Goal: Browse casually: Explore the website without a specific task or goal

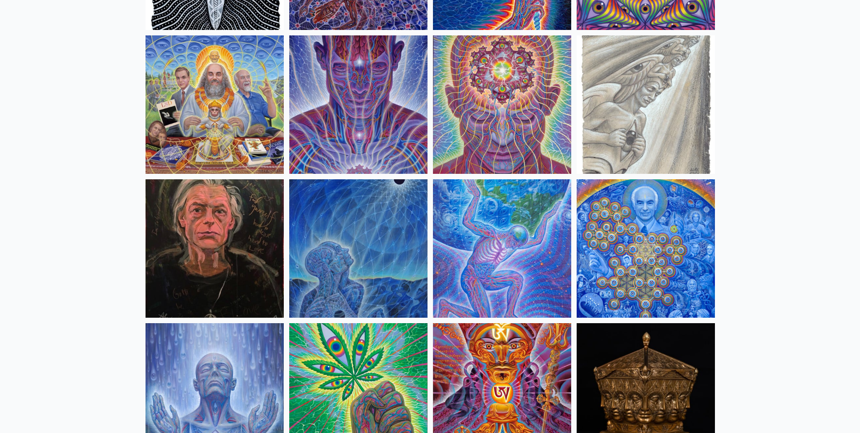
scroll to position [1088, 0]
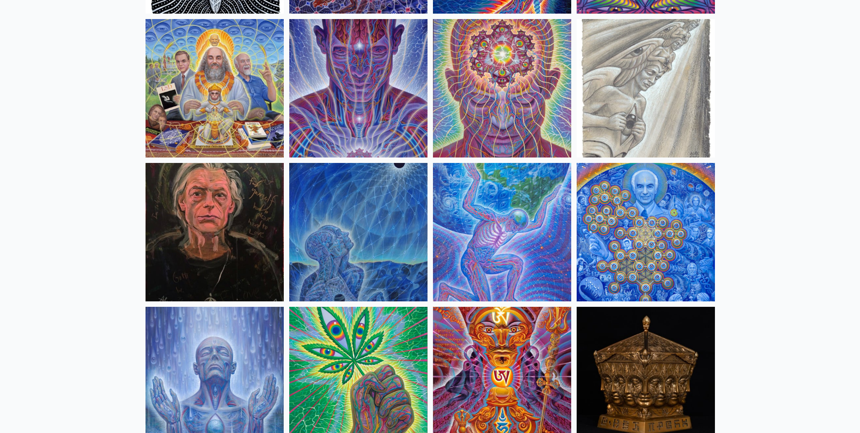
click at [632, 245] on img at bounding box center [646, 232] width 138 height 138
click at [371, 236] on img at bounding box center [358, 232] width 138 height 138
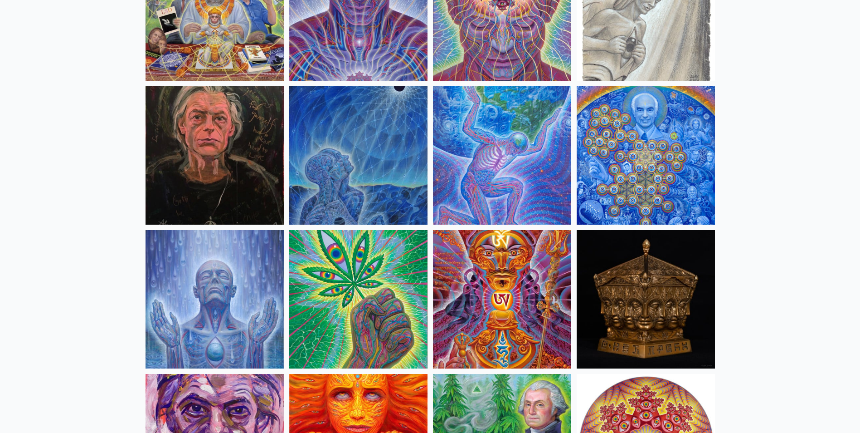
scroll to position [1179, 0]
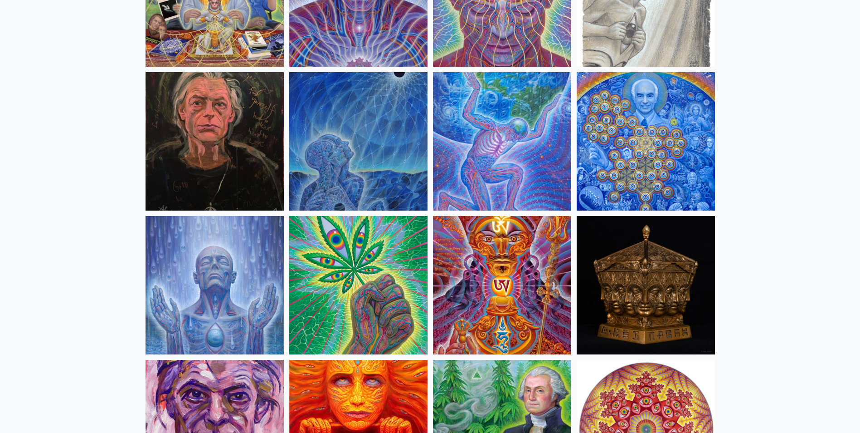
click at [251, 288] on img at bounding box center [215, 285] width 138 height 138
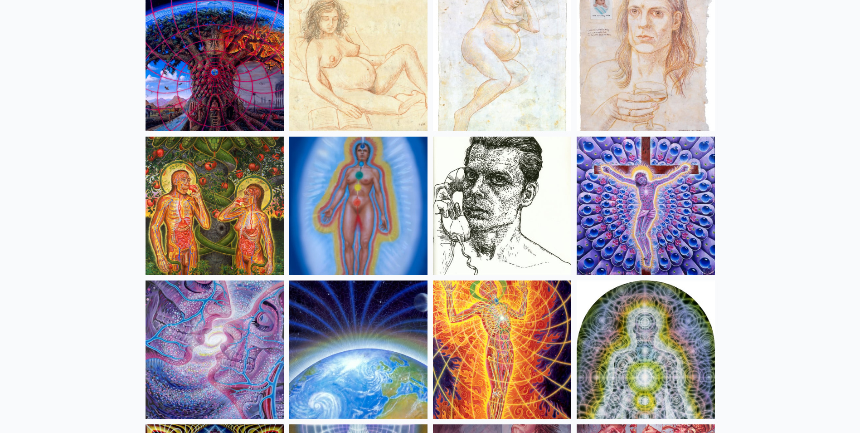
scroll to position [8888, 0]
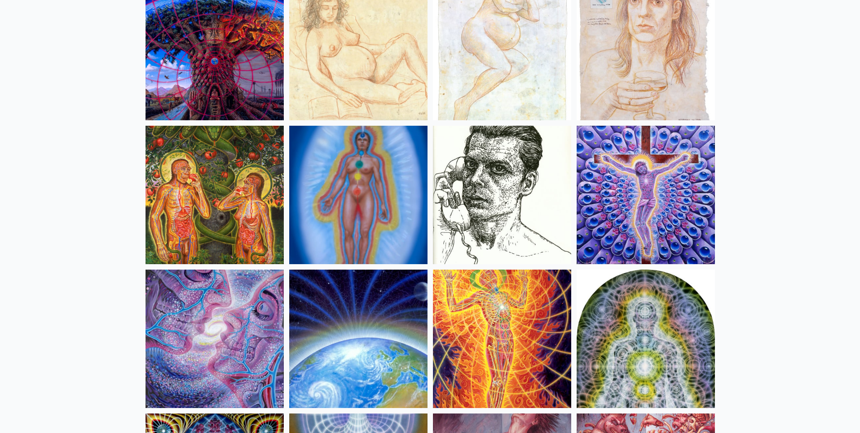
click at [206, 186] on img at bounding box center [215, 195] width 138 height 138
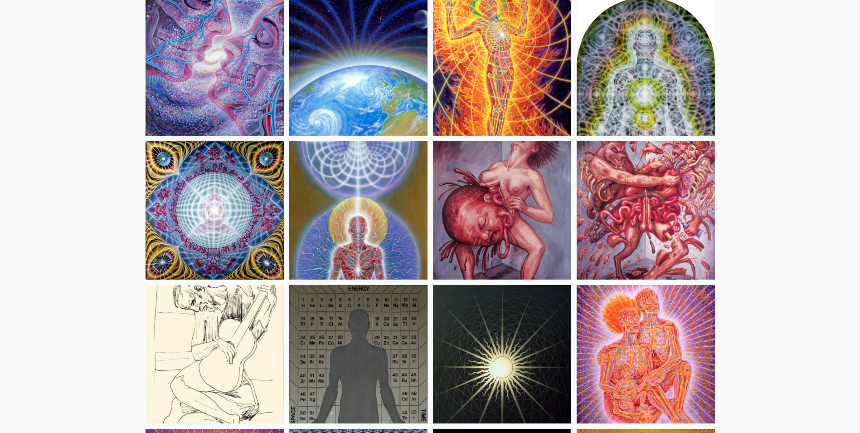
scroll to position [9206, 0]
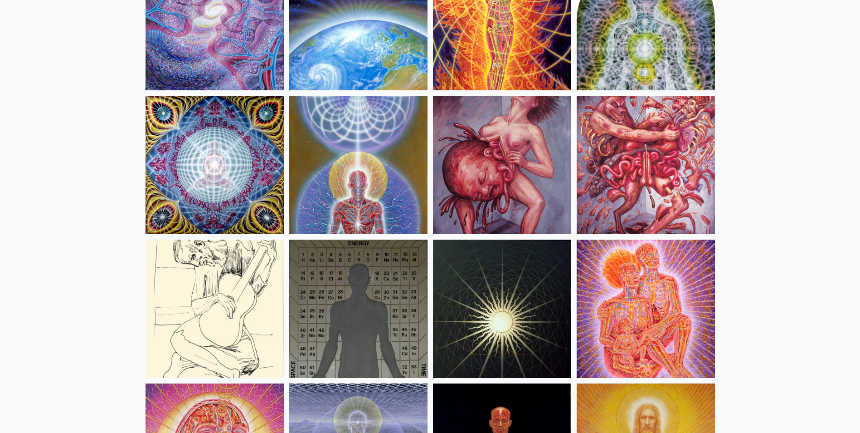
click at [506, 166] on img at bounding box center [502, 165] width 138 height 138
click at [648, 142] on img at bounding box center [646, 165] width 138 height 138
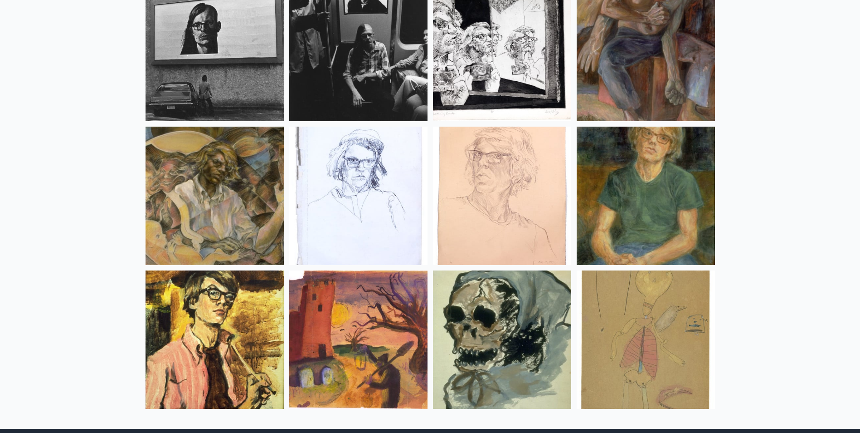
scroll to position [12008, 0]
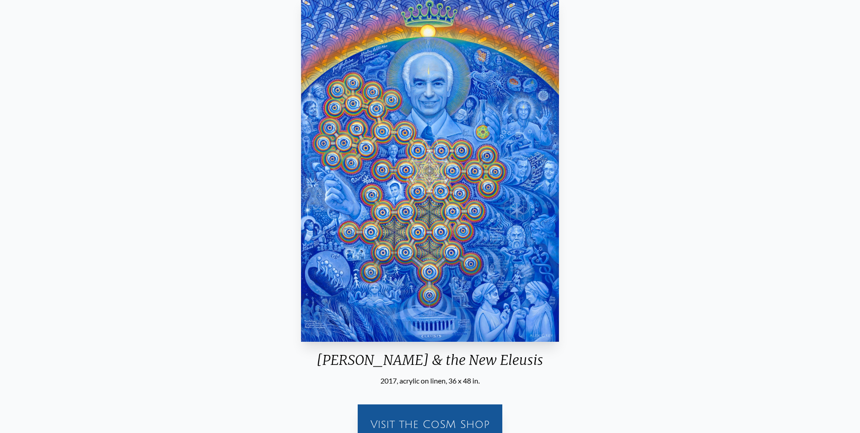
scroll to position [45, 0]
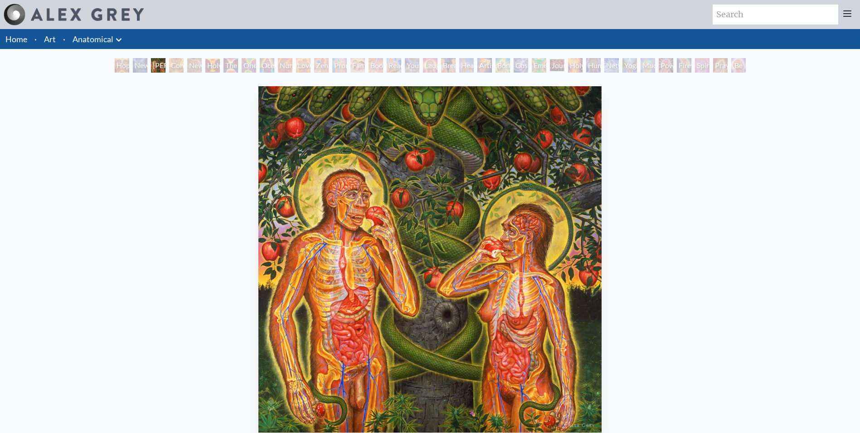
scroll to position [45, 0]
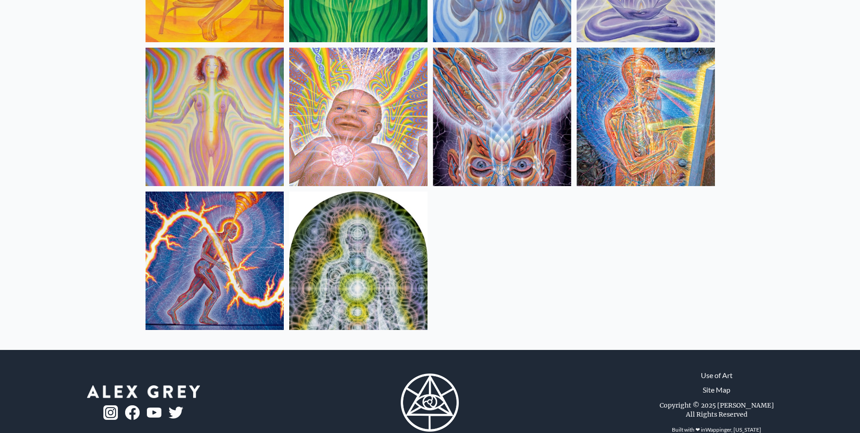
scroll to position [363, 0]
